Goal: Information Seeking & Learning: Learn about a topic

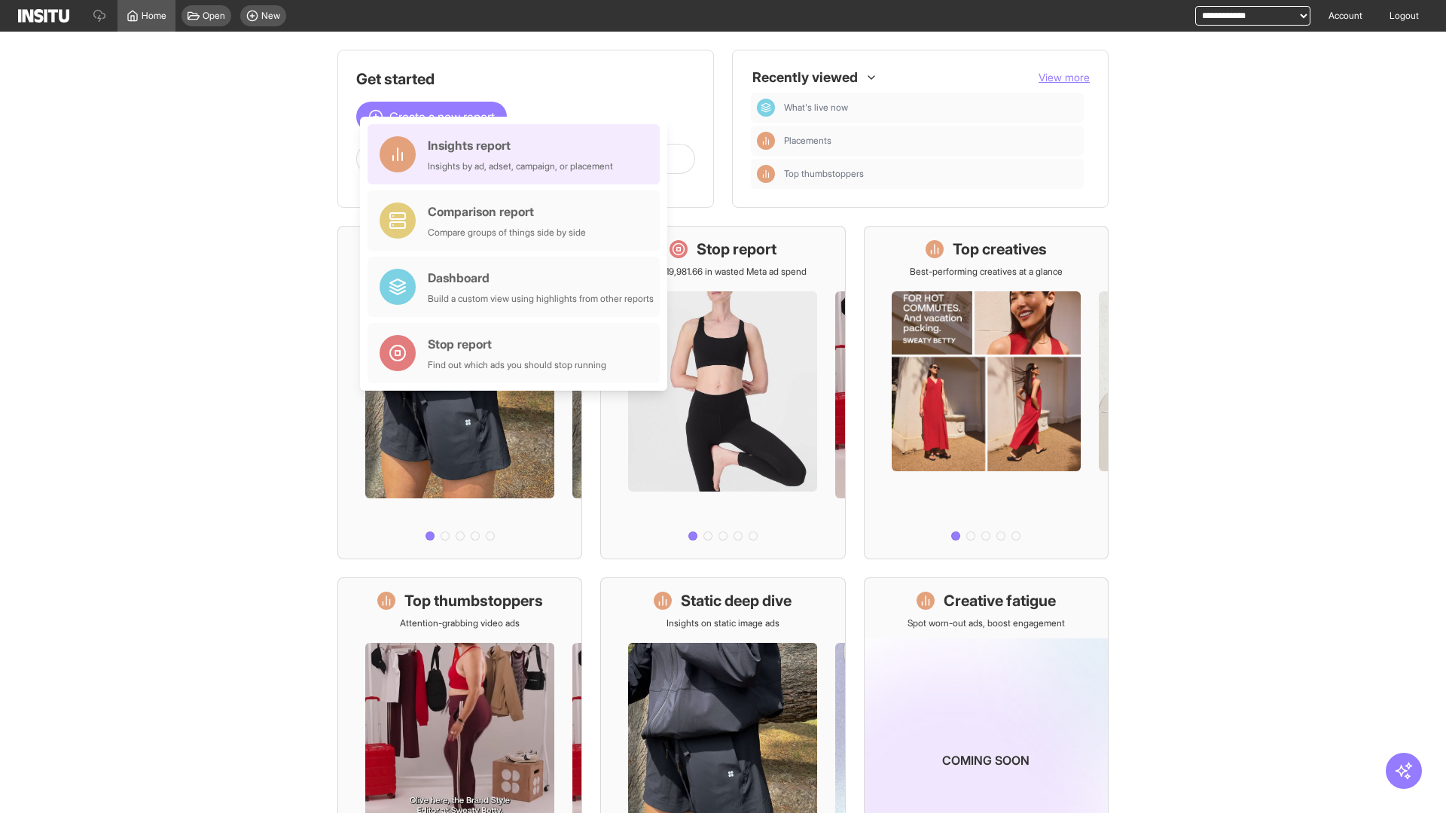
click at [517, 154] on div "Insights report Insights by ad, adset, campaign, or placement" at bounding box center [520, 154] width 185 height 36
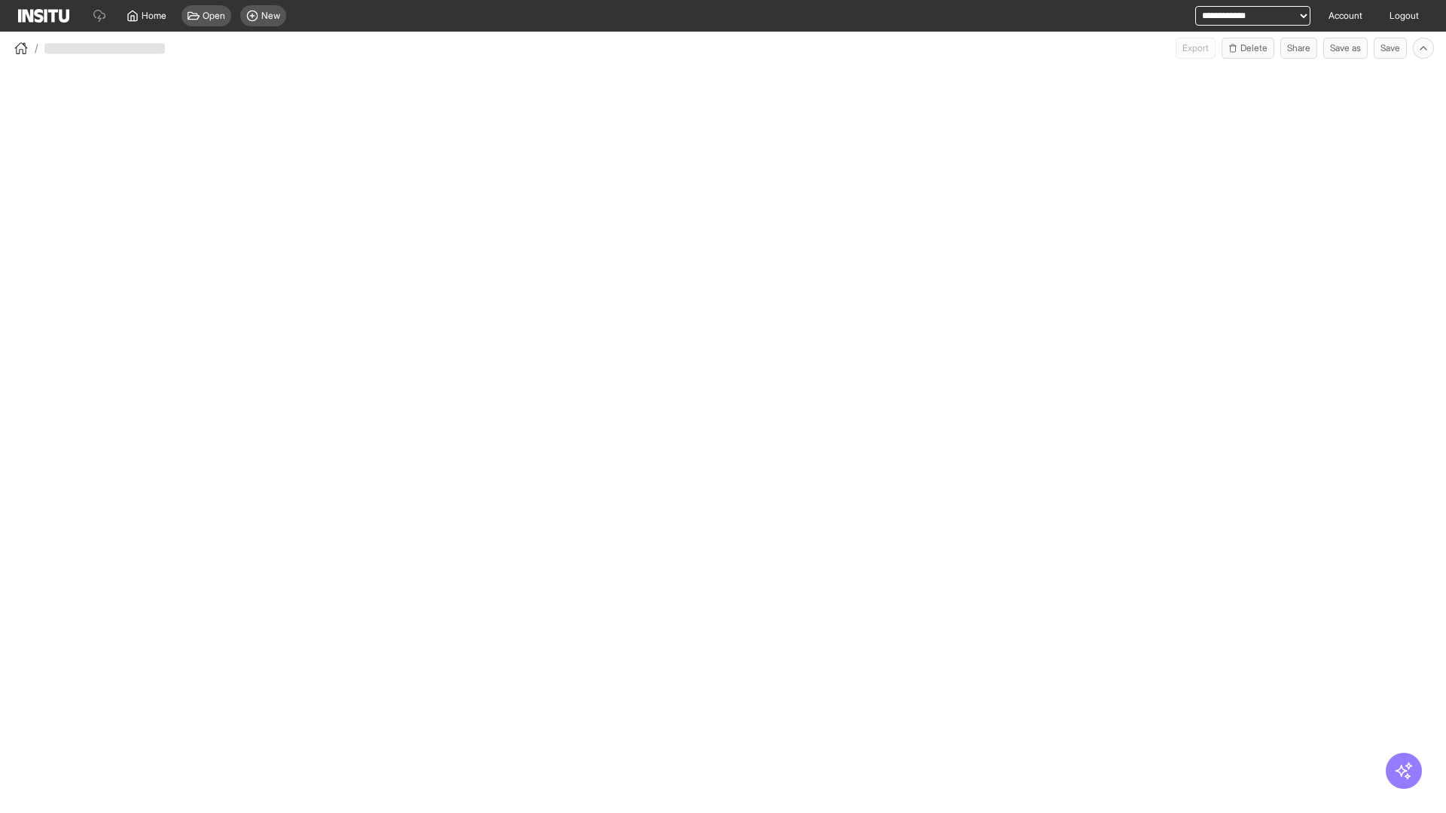
select select "**"
